Goal: Information Seeking & Learning: Learn about a topic

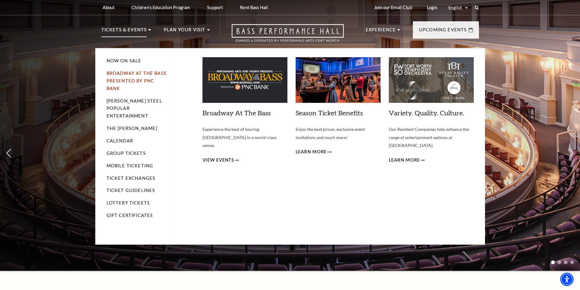
drag, startPoint x: 113, startPoint y: 77, endPoint x: 119, endPoint y: 74, distance: 6.4
click at [120, 138] on link "Calendar" at bounding box center [120, 140] width 26 height 5
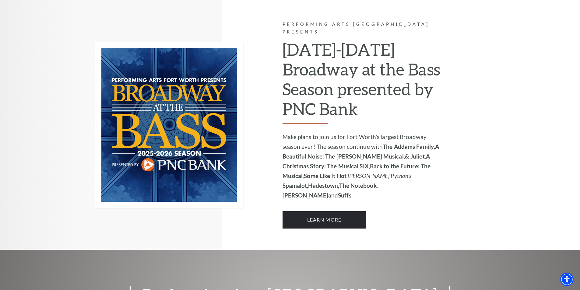
scroll to position [396, 0]
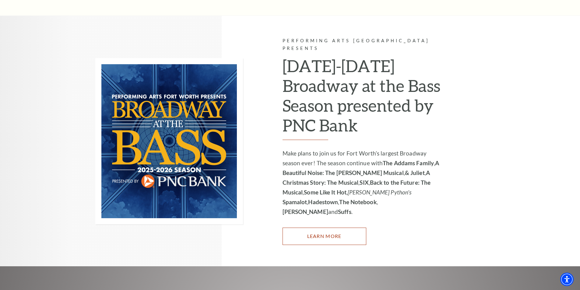
click at [334, 228] on link "Learn More" at bounding box center [325, 236] width 84 height 17
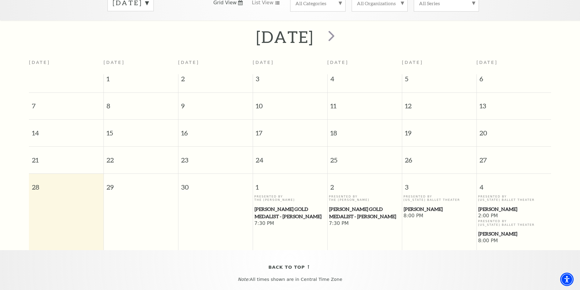
scroll to position [115, 0]
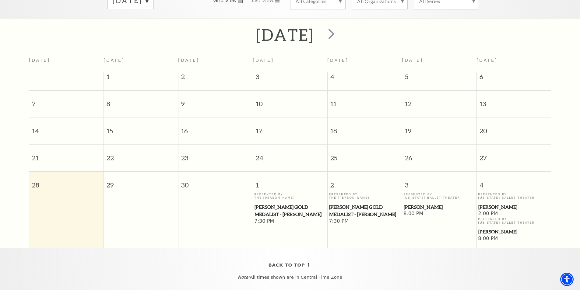
click at [416, 203] on span "[PERSON_NAME]" at bounding box center [439, 207] width 71 height 8
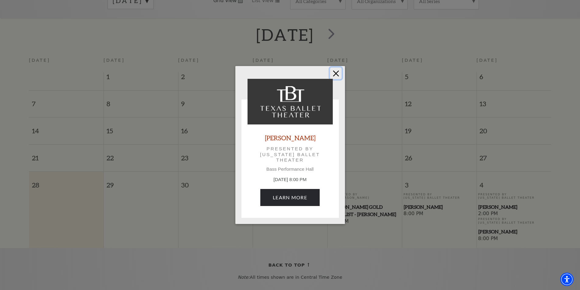
click at [337, 74] on button "Close" at bounding box center [336, 74] width 12 height 12
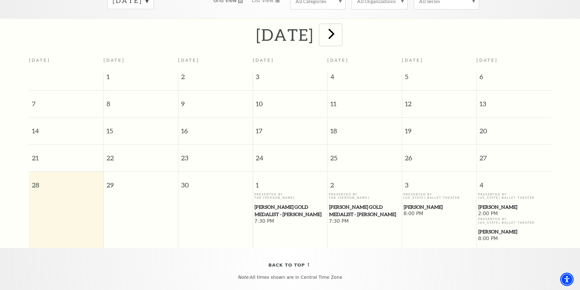
click at [340, 28] on span "next" at bounding box center [331, 33] width 17 height 17
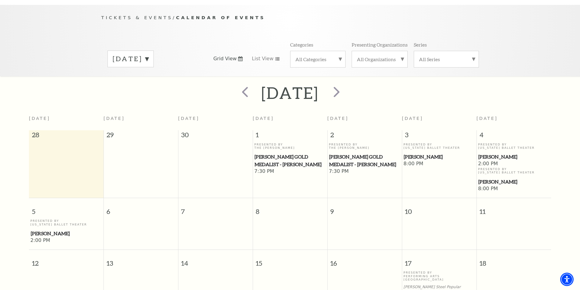
scroll to position [54, 0]
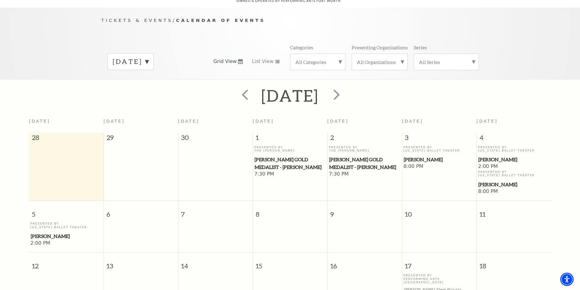
drag, startPoint x: 417, startPoint y: 154, endPoint x: 409, endPoint y: 155, distance: 8.1
click at [409, 156] on span "[PERSON_NAME]" at bounding box center [439, 160] width 71 height 8
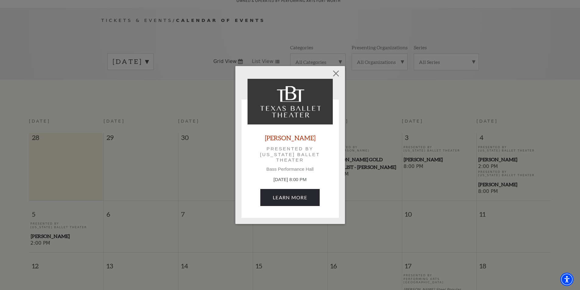
click at [435, 132] on div "Empty heading Peter Pan Presented by Texas Ballet Theater Bass Performance Hall…" at bounding box center [290, 145] width 580 height 290
click at [366, 140] on div "Empty heading Peter Pan Presented by Texas Ballet Theater Bass Performance Hall…" at bounding box center [290, 145] width 580 height 290
click at [335, 71] on button "Close" at bounding box center [336, 74] width 12 height 12
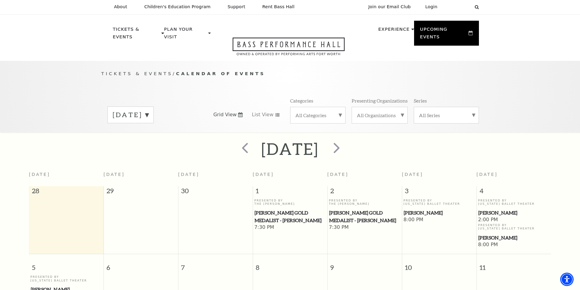
scroll to position [0, 0]
click at [345, 140] on span "next" at bounding box center [336, 148] width 17 height 17
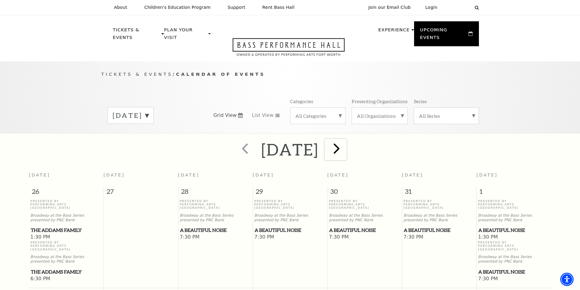
click at [345, 140] on span "next" at bounding box center [336, 148] width 17 height 17
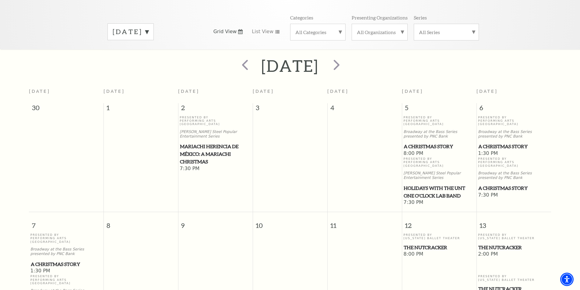
scroll to position [82, 0]
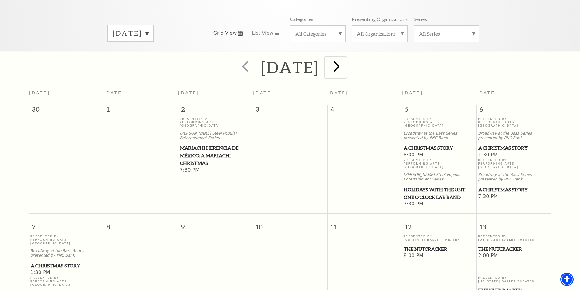
click at [345, 62] on span "next" at bounding box center [336, 66] width 17 height 17
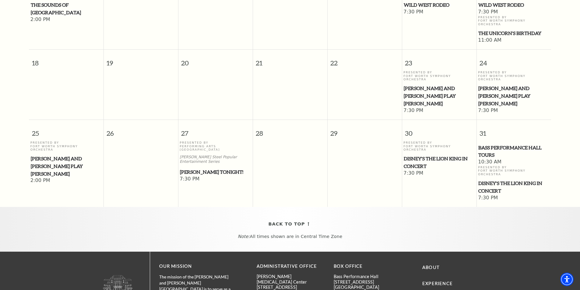
scroll to position [328, 0]
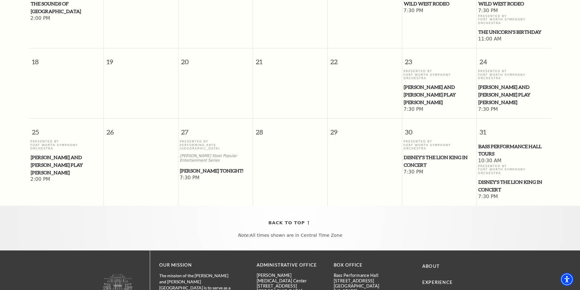
click at [419, 154] on span "Disney's The Lion King in Concert" at bounding box center [439, 161] width 71 height 15
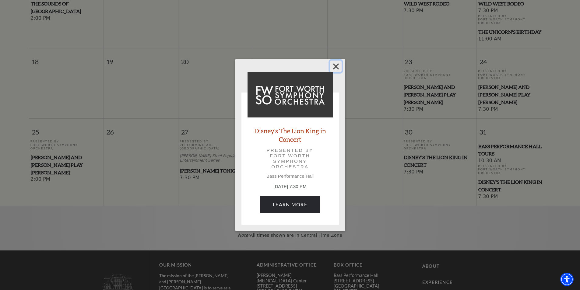
click at [336, 67] on button "Close" at bounding box center [336, 67] width 12 height 12
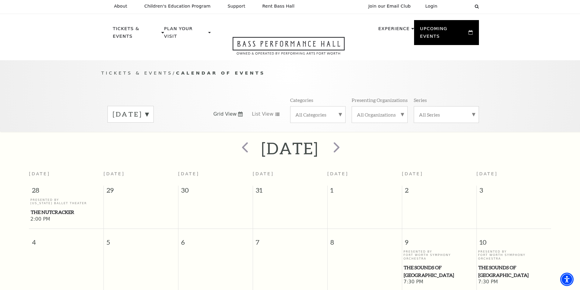
scroll to position [0, 0]
click at [345, 140] on span "next" at bounding box center [336, 148] width 17 height 17
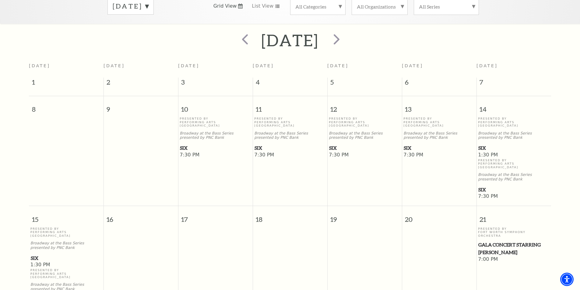
scroll to position [54, 0]
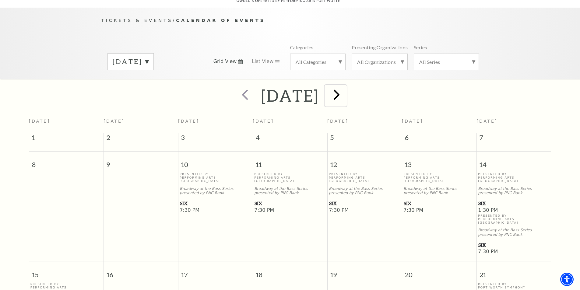
click at [345, 89] on span "next" at bounding box center [336, 94] width 17 height 17
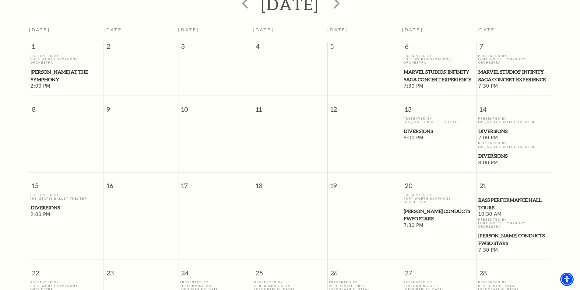
scroll to position [23, 0]
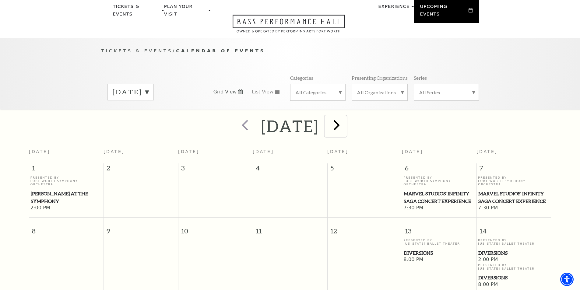
click at [345, 116] on span "next" at bounding box center [336, 124] width 17 height 17
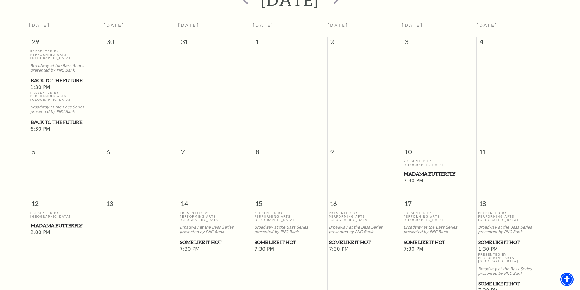
scroll to position [176, 0]
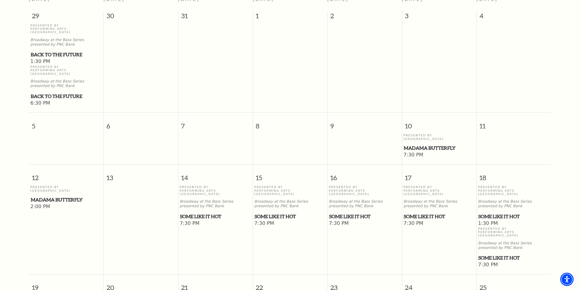
click at [439, 144] on span "Madama Butterfly" at bounding box center [439, 148] width 71 height 8
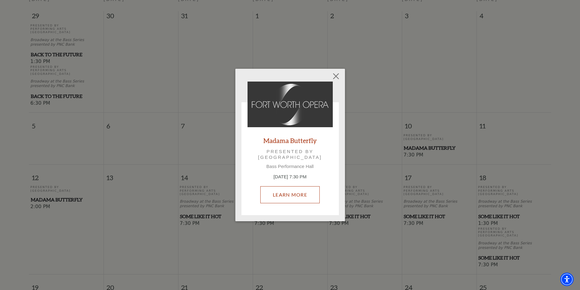
click at [288, 195] on link "Learn More" at bounding box center [289, 194] width 59 height 17
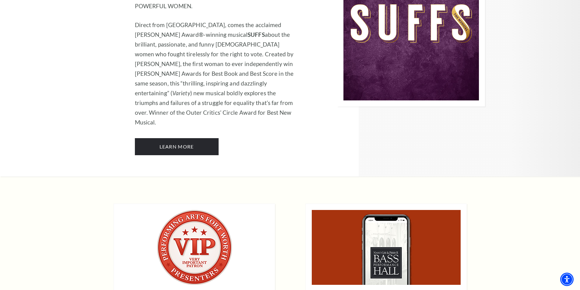
scroll to position [4035, 0]
